Goal: Task Accomplishment & Management: Use online tool/utility

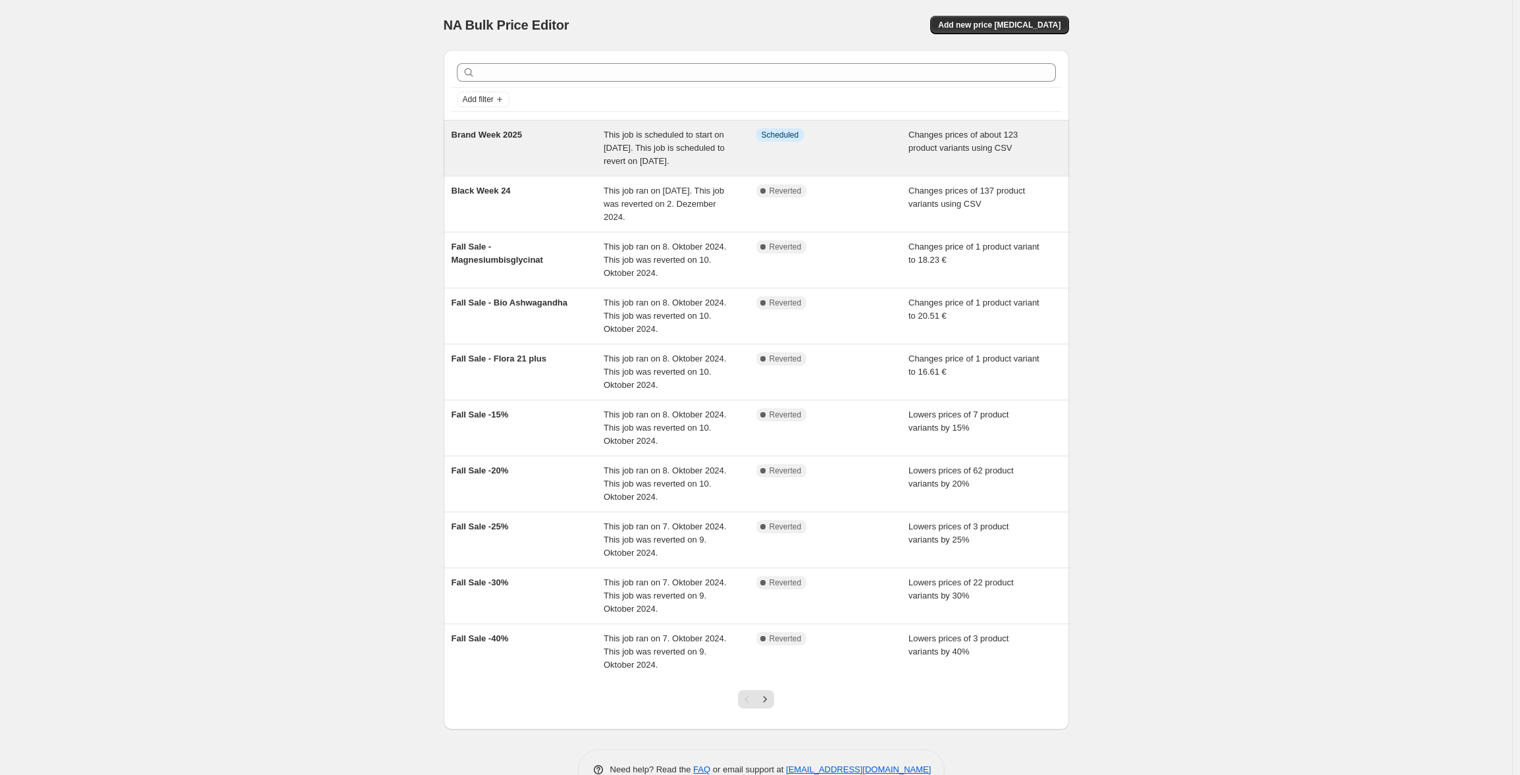
click at [587, 155] on div "Brand Week 2025" at bounding box center [528, 147] width 153 height 39
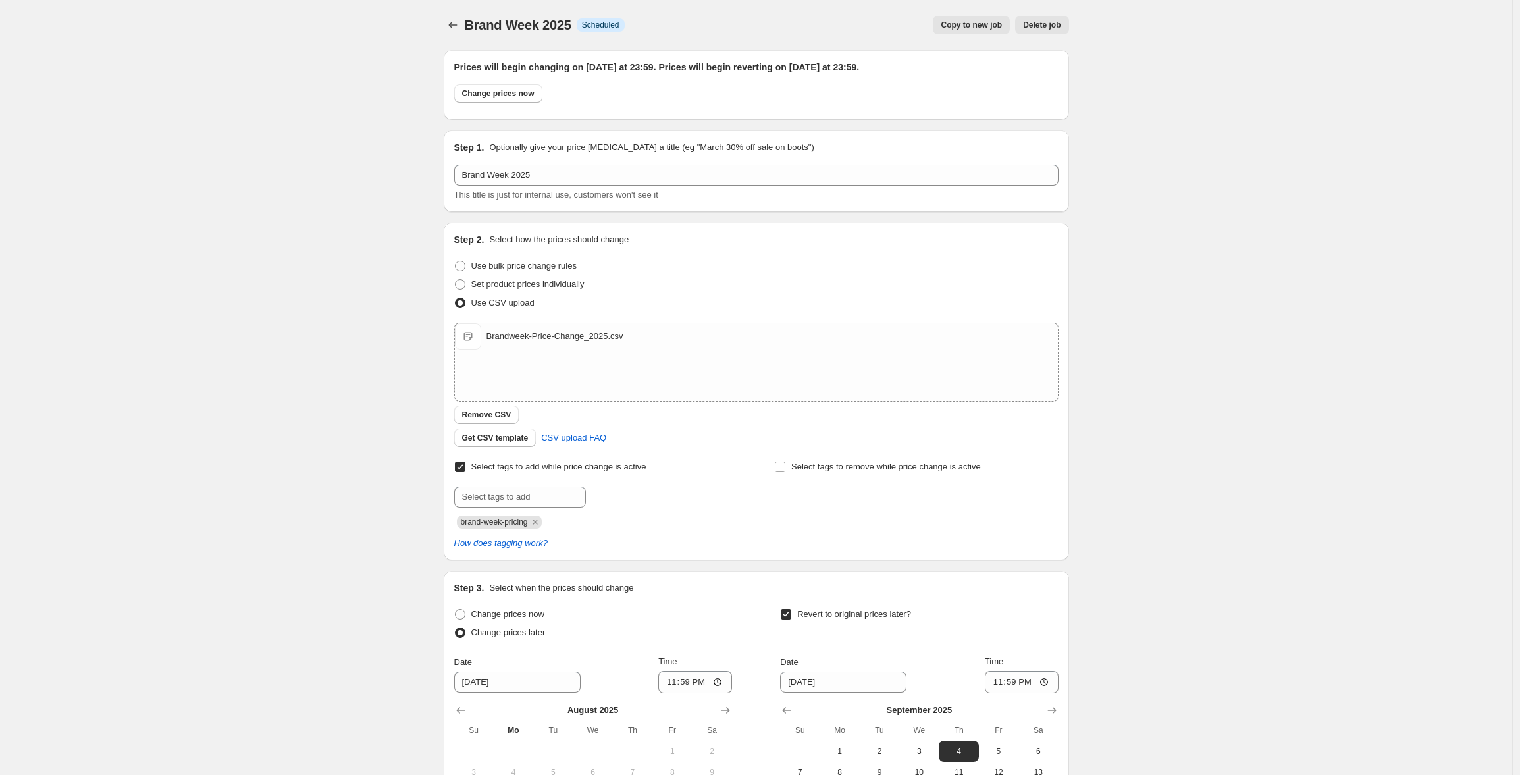
click at [964, 69] on h2 "Prices will begin changing on [DATE] at 23:59. Prices will begin reverting on […" at bounding box center [756, 67] width 604 height 13
click at [1151, 98] on div "Brand Week 2025. This page is ready Brand Week 2025 Info Scheduled Copy to new …" at bounding box center [756, 505] width 1512 height 1010
click at [1151, 97] on div "Brand Week 2025. This page is ready Brand Week 2025 Info Scheduled Copy to new …" at bounding box center [756, 505] width 1512 height 1010
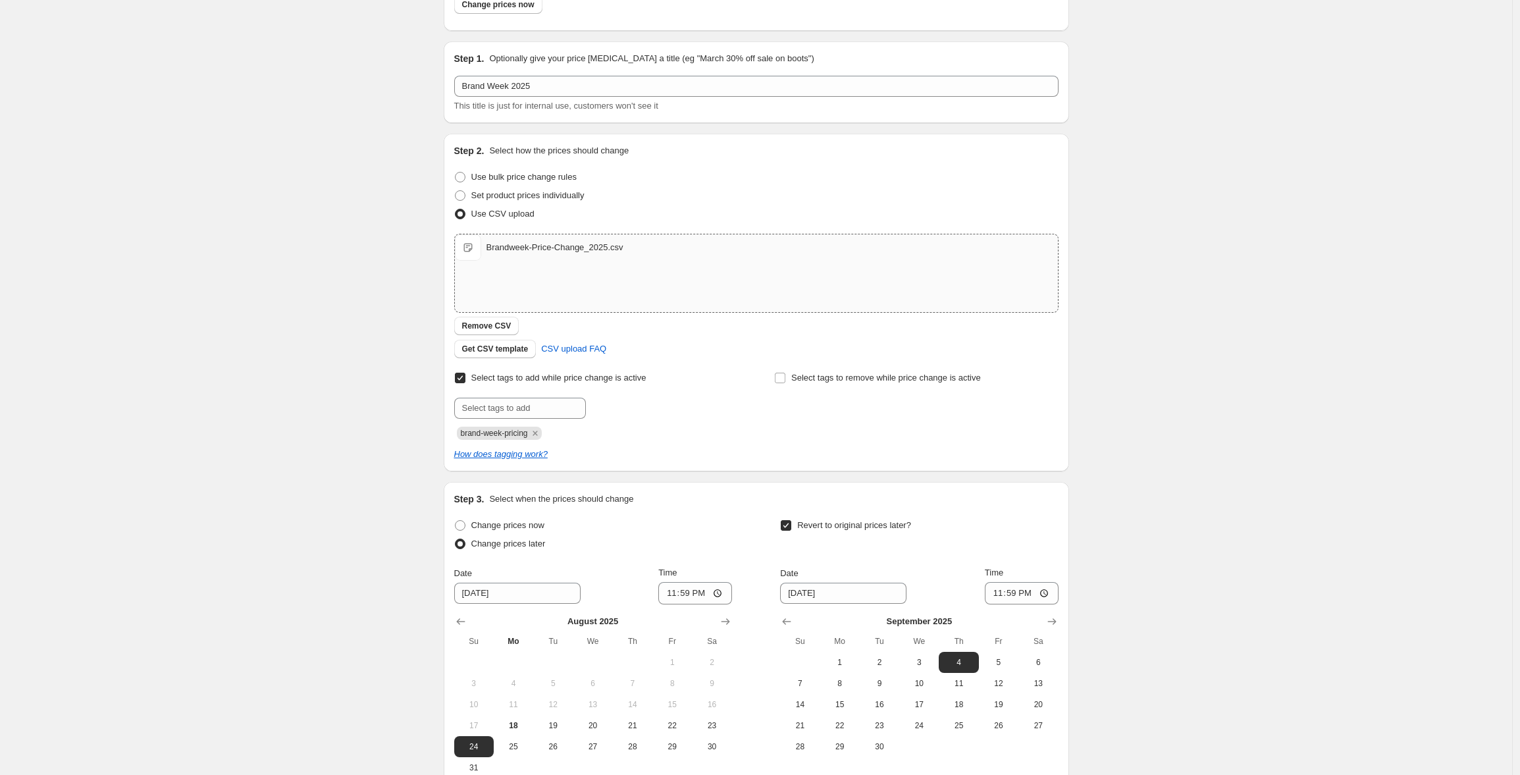
scroll to position [236, 0]
